Goal: Information Seeking & Learning: Find specific fact

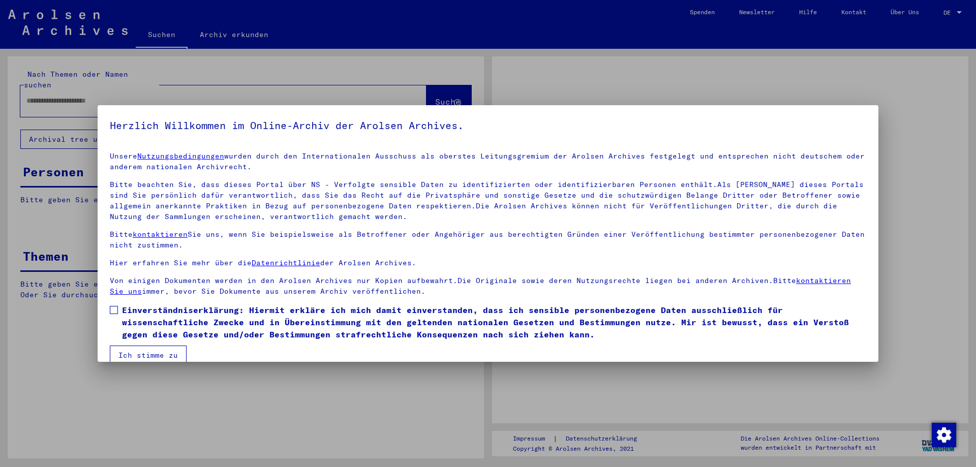
type input "**********"
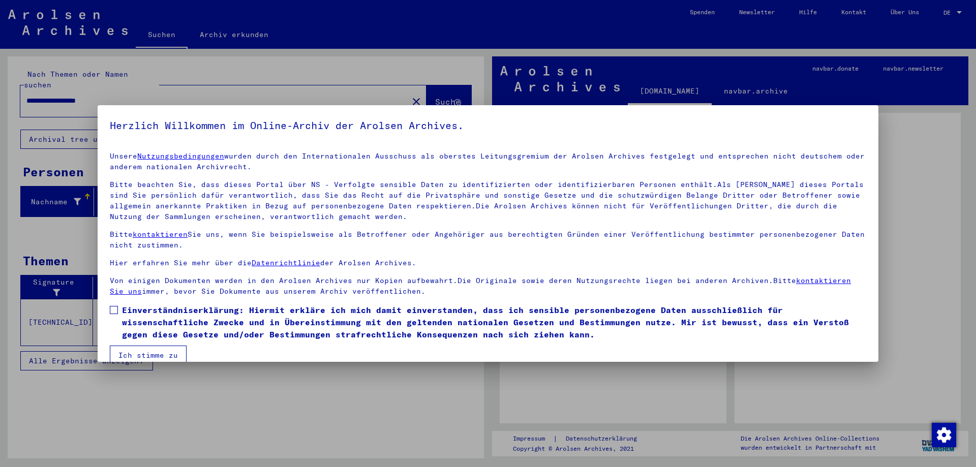
click at [109, 307] on mat-dialog-content "Unsere Nutzungsbedingungen wurden durch den Internationalen Ausschuss als obers…" at bounding box center [488, 254] width 781 height 221
click at [114, 310] on span at bounding box center [114, 310] width 8 height 8
click at [170, 355] on button "Ich stimme zu" at bounding box center [148, 355] width 77 height 19
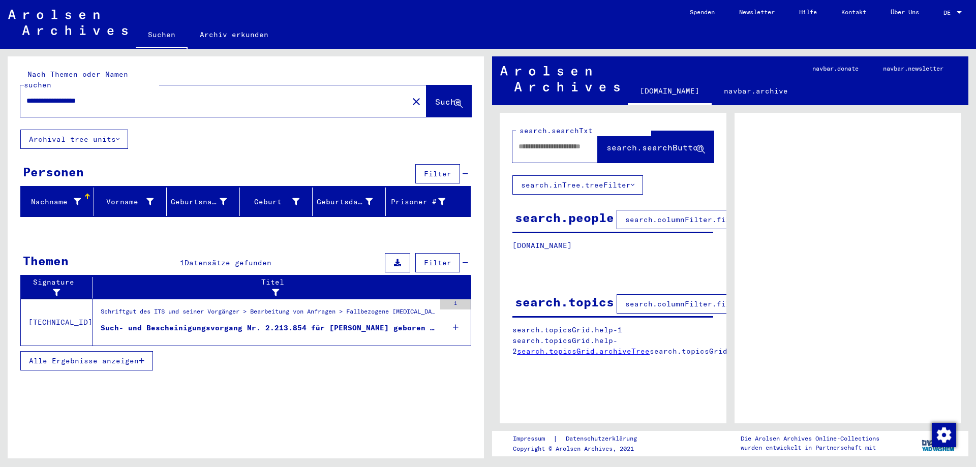
click at [227, 323] on div "Such- und Bescheinigungsvorgang Nr. 2.213.854 für [PERSON_NAME] geboren [DEMOGR…" at bounding box center [268, 328] width 334 height 11
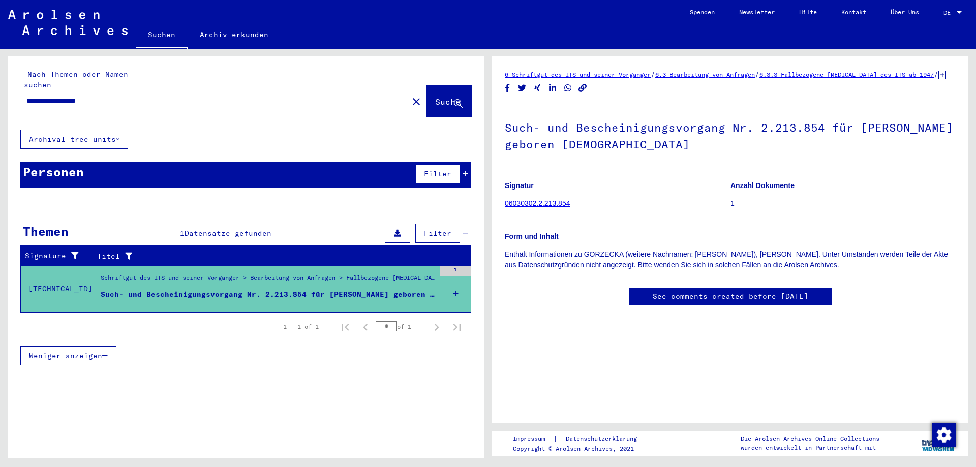
click at [30, 278] on td "[TECHNICAL_ID]" at bounding box center [57, 288] width 72 height 47
click at [527, 206] on figure "Signatur 06030302.2.213.854" at bounding box center [617, 196] width 225 height 46
click at [527, 207] on link "06030302.2.213.854" at bounding box center [537, 203] width 65 height 8
click at [455, 284] on icon at bounding box center [456, 294] width 6 height 36
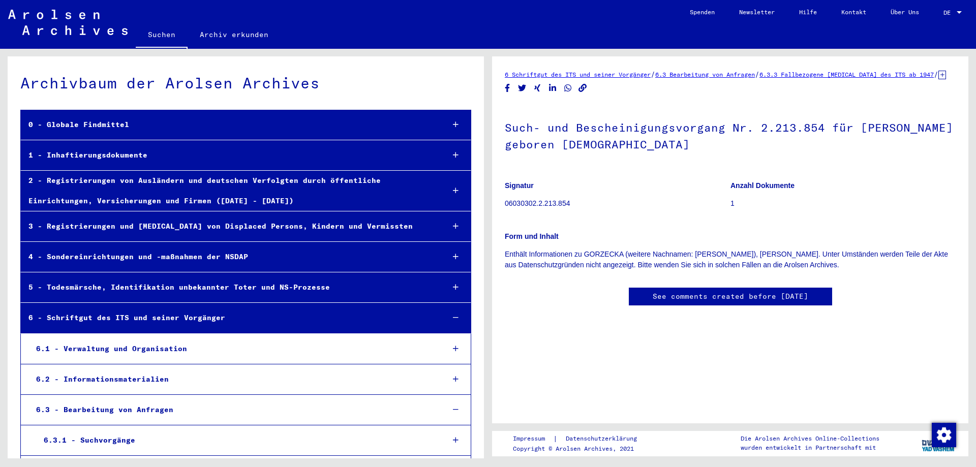
scroll to position [21887, 0]
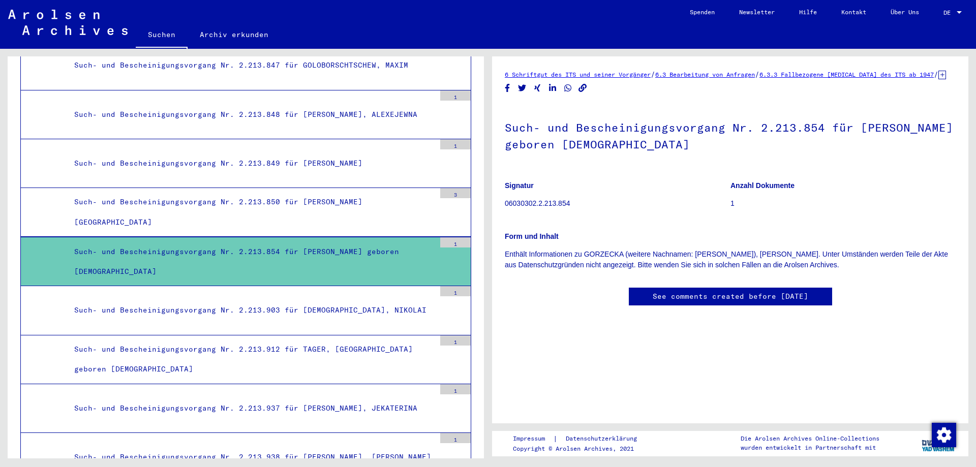
click at [523, 209] on p "06030302.2.213.854" at bounding box center [617, 203] width 225 height 11
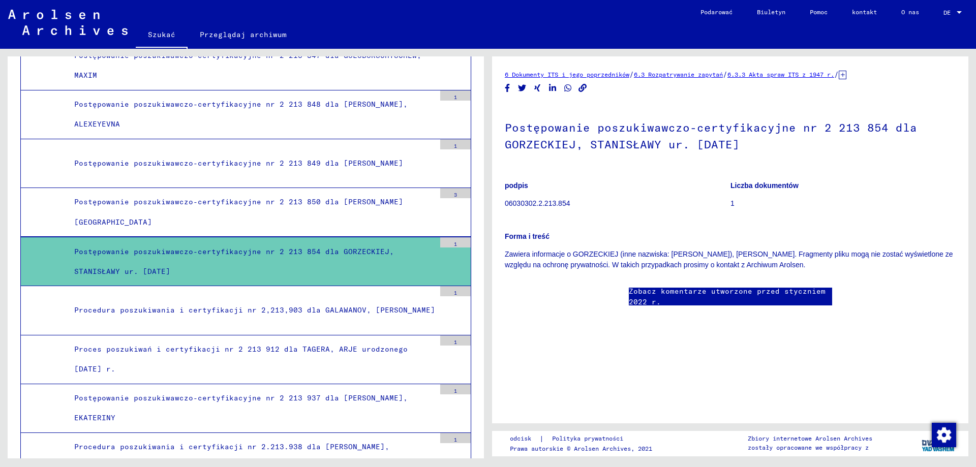
scroll to position [21878, 0]
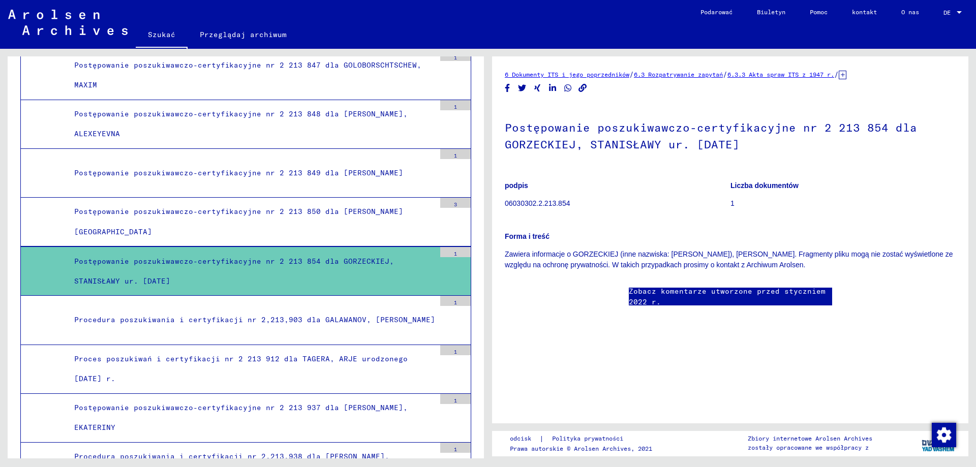
click at [543, 233] on font "Forma i treść" at bounding box center [527, 236] width 45 height 8
